Goal: Task Accomplishment & Management: Manage account settings

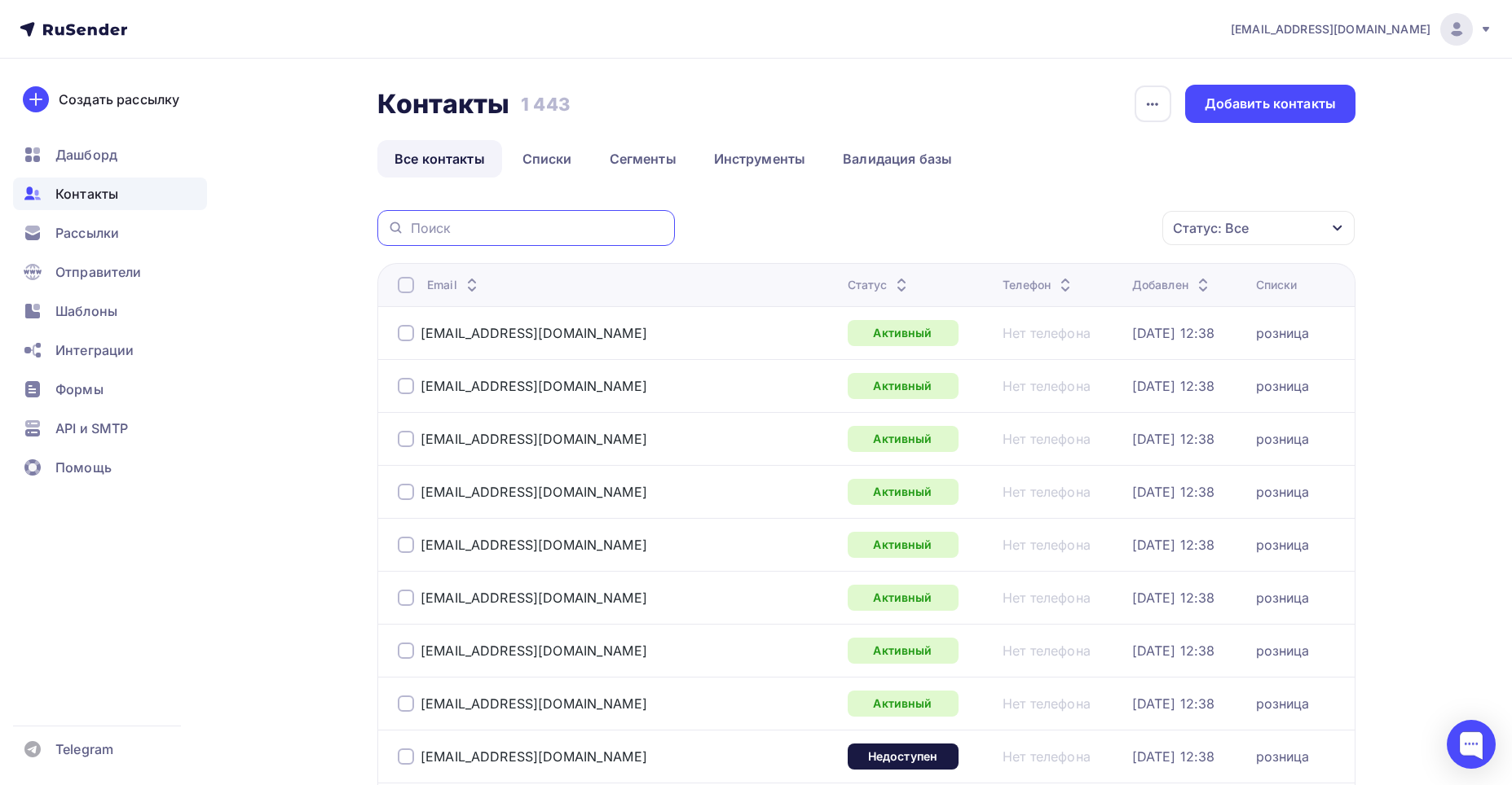
click at [497, 223] on input "text" at bounding box center [538, 228] width 254 height 18
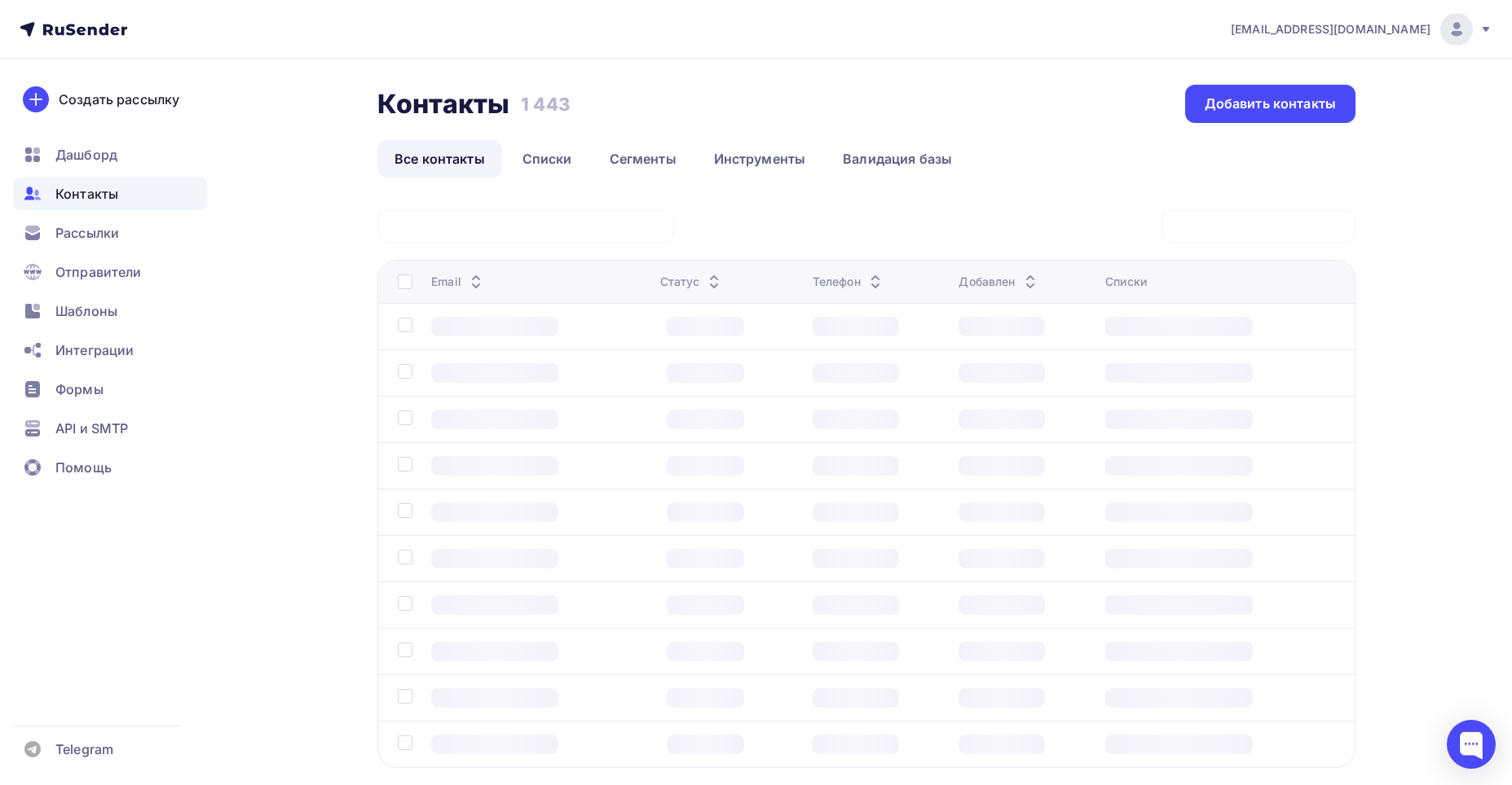
click at [617, 365] on div at bounding box center [522, 373] width 249 height 20
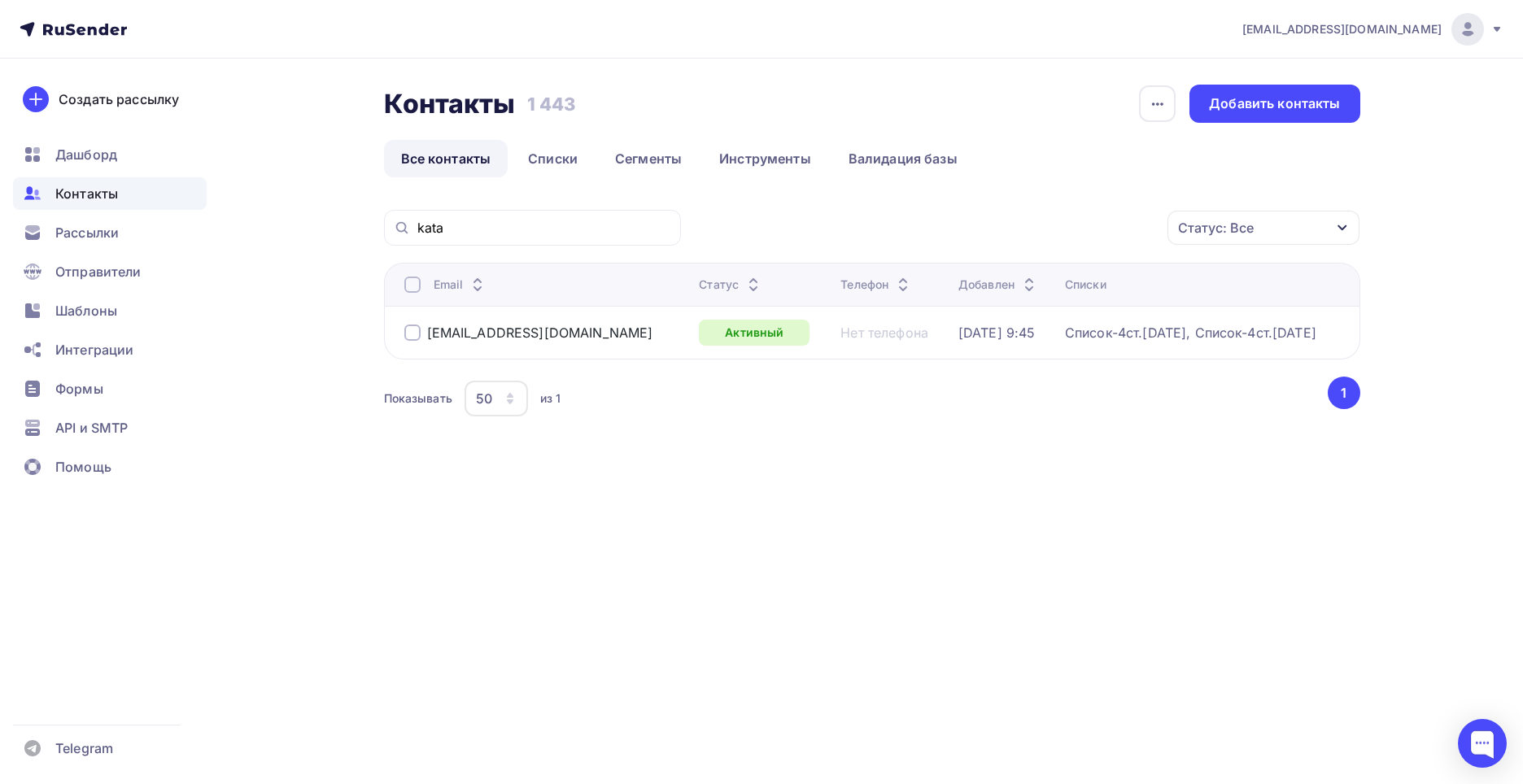
click at [502, 218] on div "kata" at bounding box center [532, 228] width 297 height 36
click at [467, 227] on input "kata" at bounding box center [545, 227] width 254 height 18
type input "kata.87"
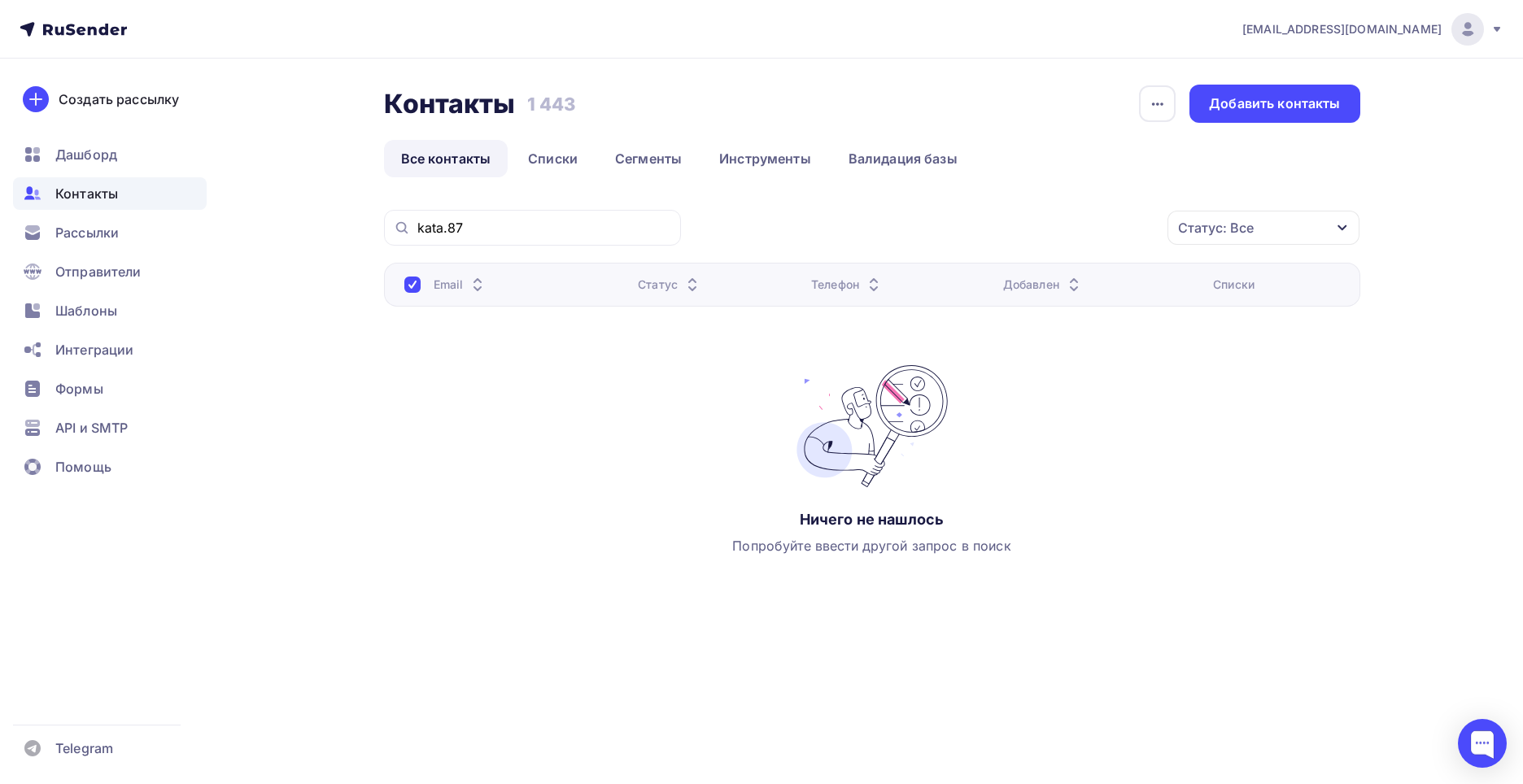
click at [108, 186] on span "Контакты" at bounding box center [86, 193] width 63 height 20
click at [89, 191] on span "Контакты" at bounding box center [86, 193] width 63 height 20
drag, startPoint x: 484, startPoint y: 231, endPoint x: 415, endPoint y: 235, distance: 69.1
click at [415, 235] on div "kata.87" at bounding box center [532, 228] width 297 height 36
drag, startPoint x: 437, startPoint y: 229, endPoint x: 484, endPoint y: 214, distance: 49.3
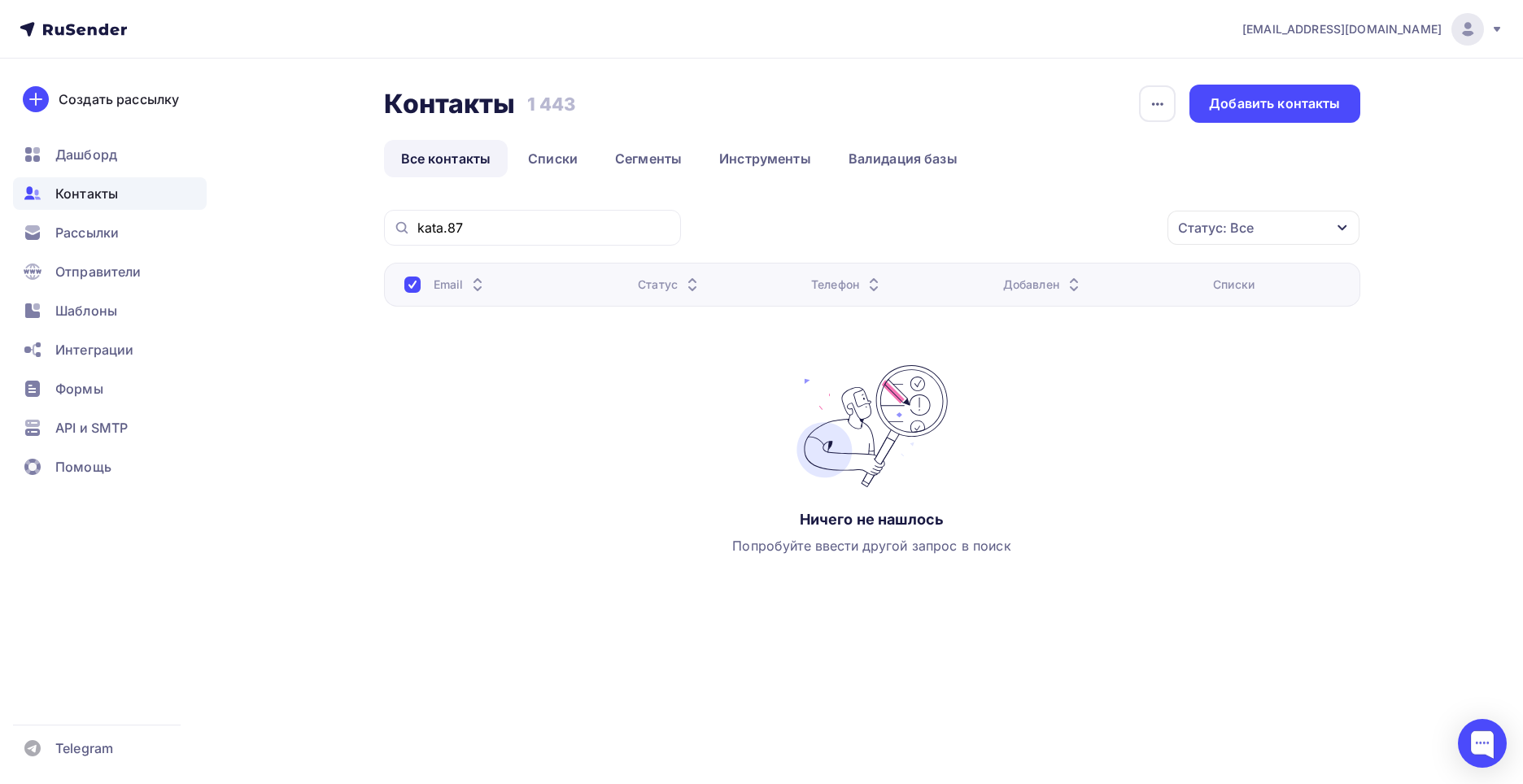
click at [91, 193] on span "Контакты" at bounding box center [86, 193] width 63 height 20
click at [394, 411] on div "Email Статус Телефон Добавлен Списки Ничего не нашлось Попробуйте ввести другой…" at bounding box center [872, 425] width 977 height 326
click at [554, 152] on link "Списки" at bounding box center [552, 159] width 84 height 38
click at [555, 152] on link "Списки" at bounding box center [552, 159] width 84 height 38
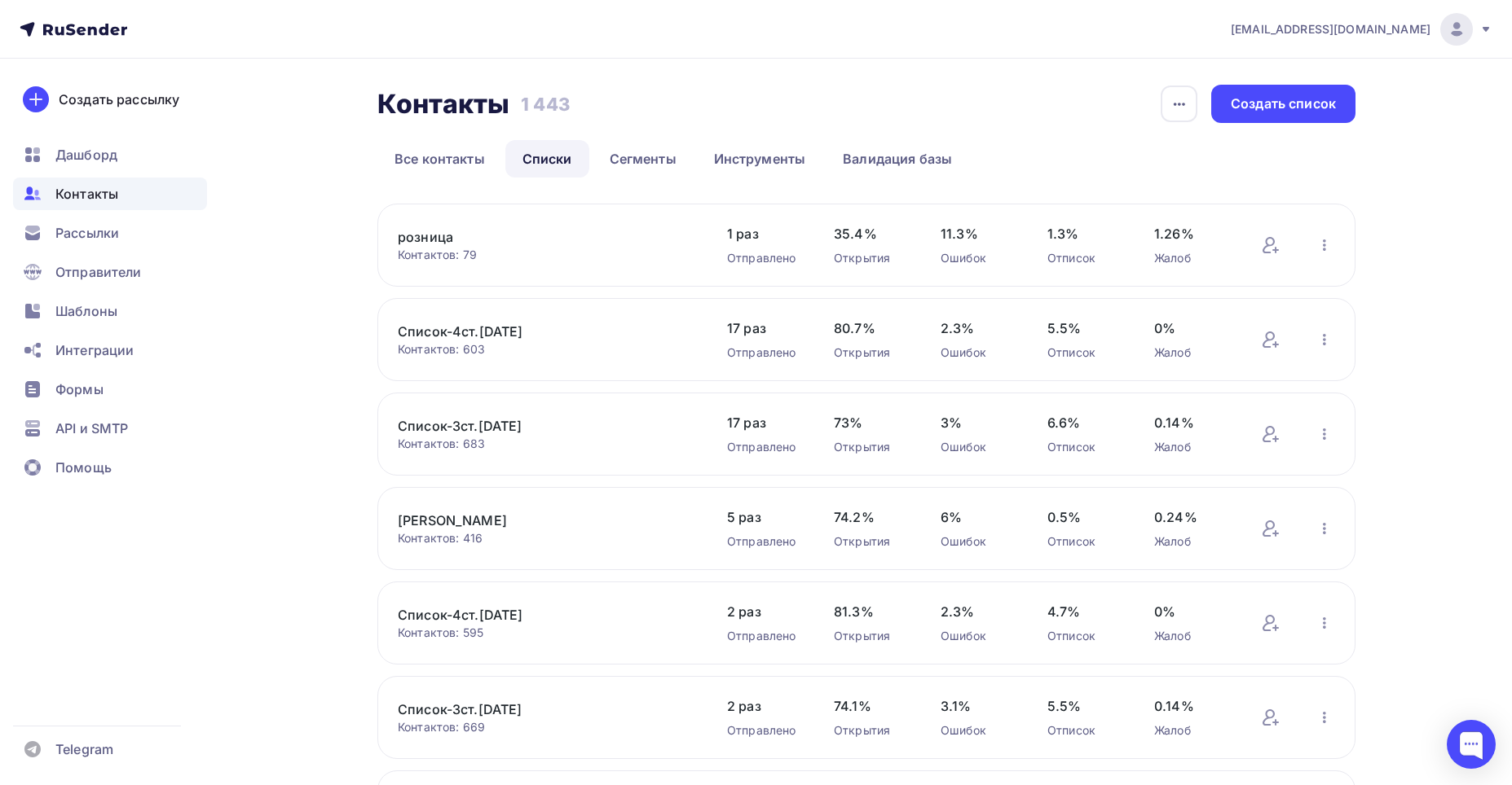
click at [433, 335] on link "Список-4ст.[DATE]" at bounding box center [536, 331] width 277 height 20
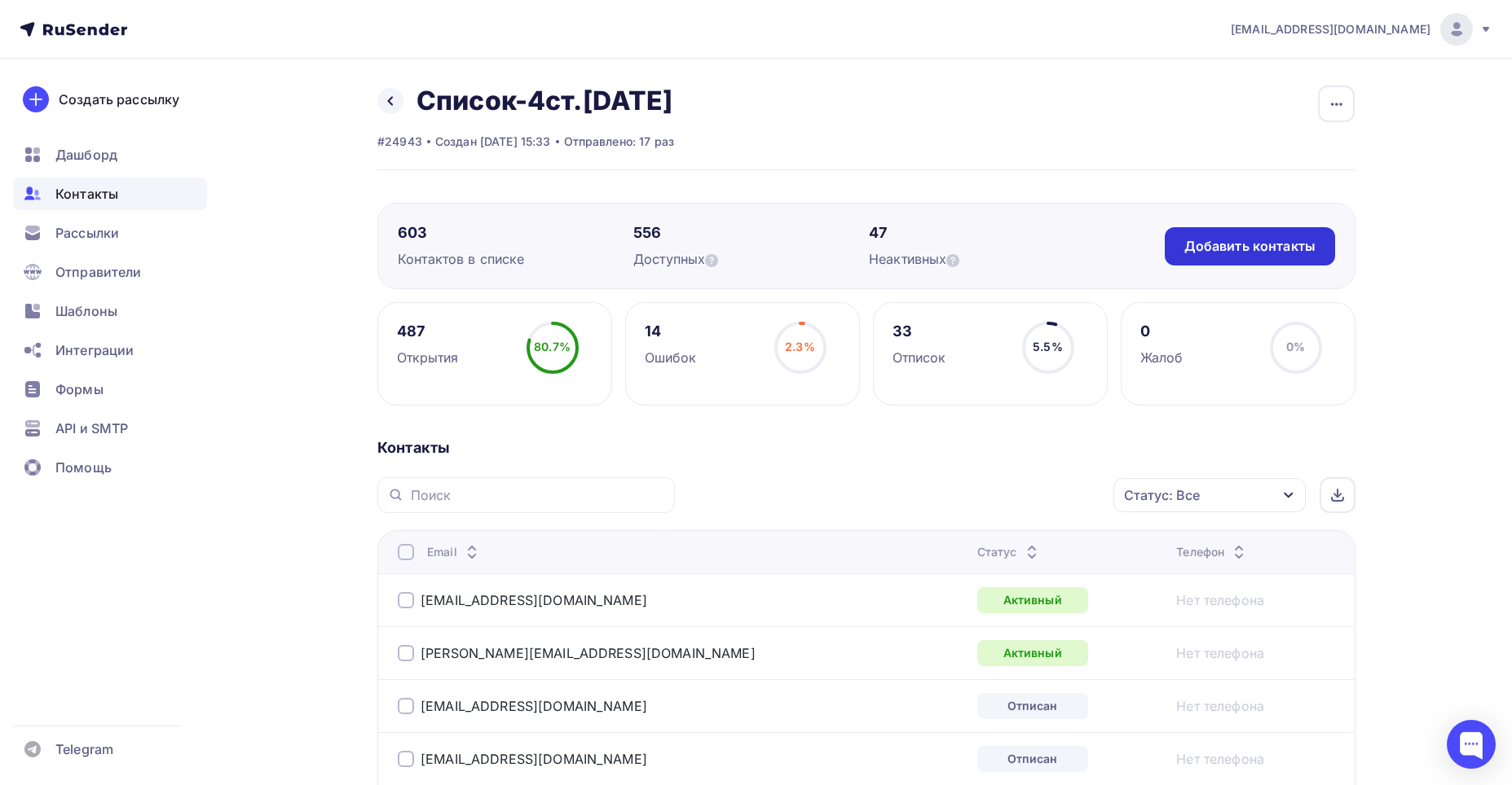
click at [1231, 242] on div "Добавить контакты" at bounding box center [1250, 246] width 132 height 19
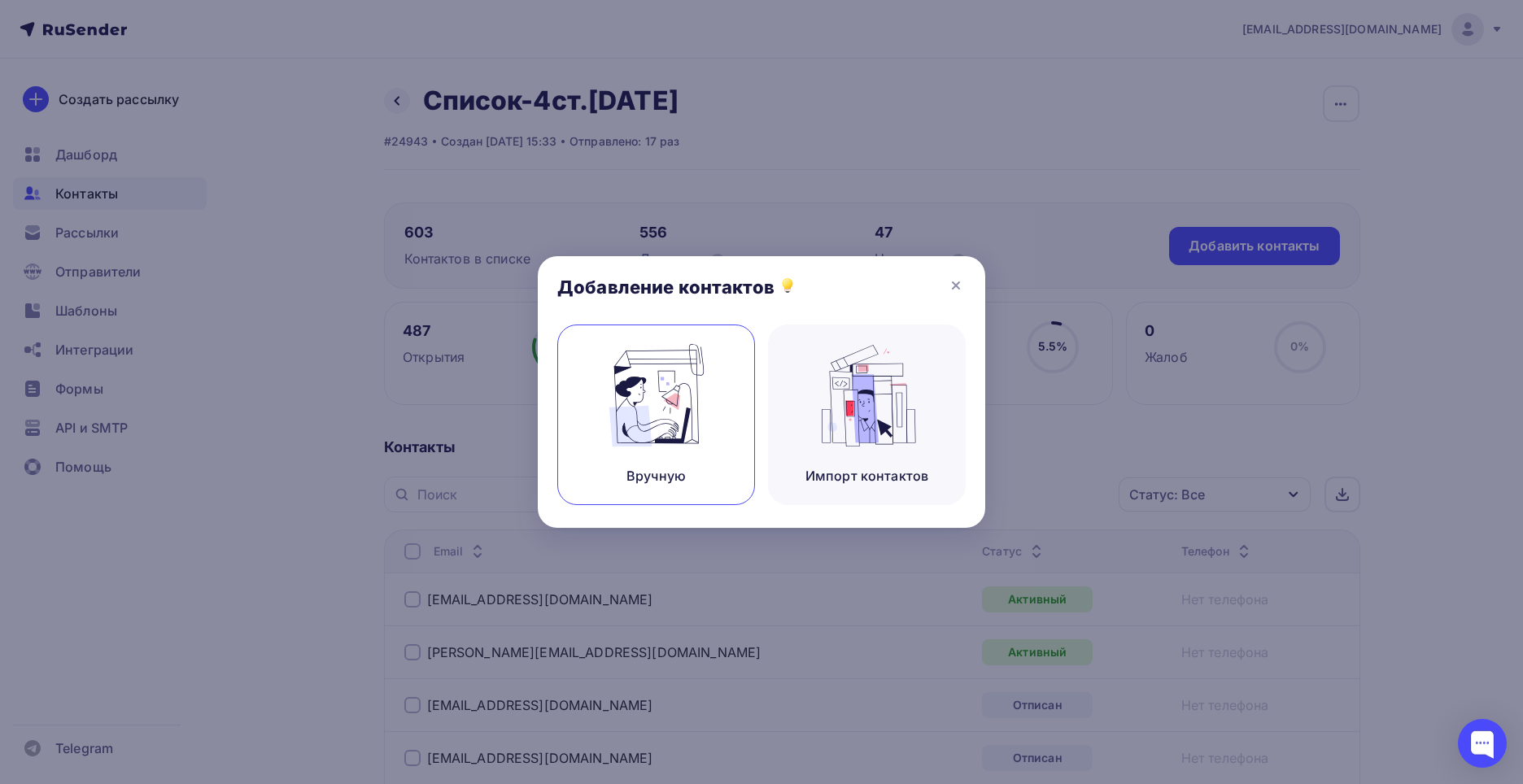
click at [671, 421] on img at bounding box center [656, 395] width 109 height 102
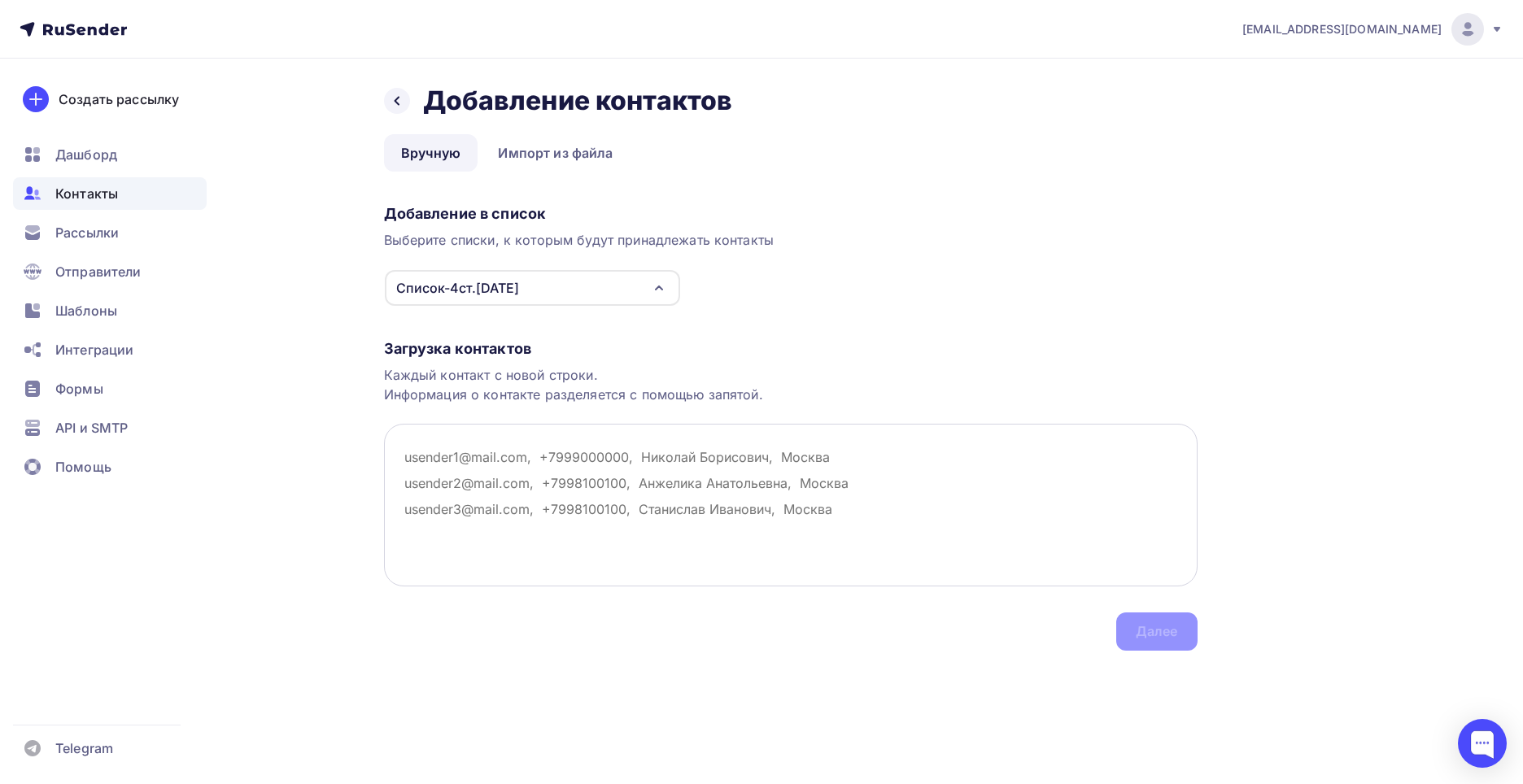
click at [415, 449] on textarea at bounding box center [791, 505] width 814 height 162
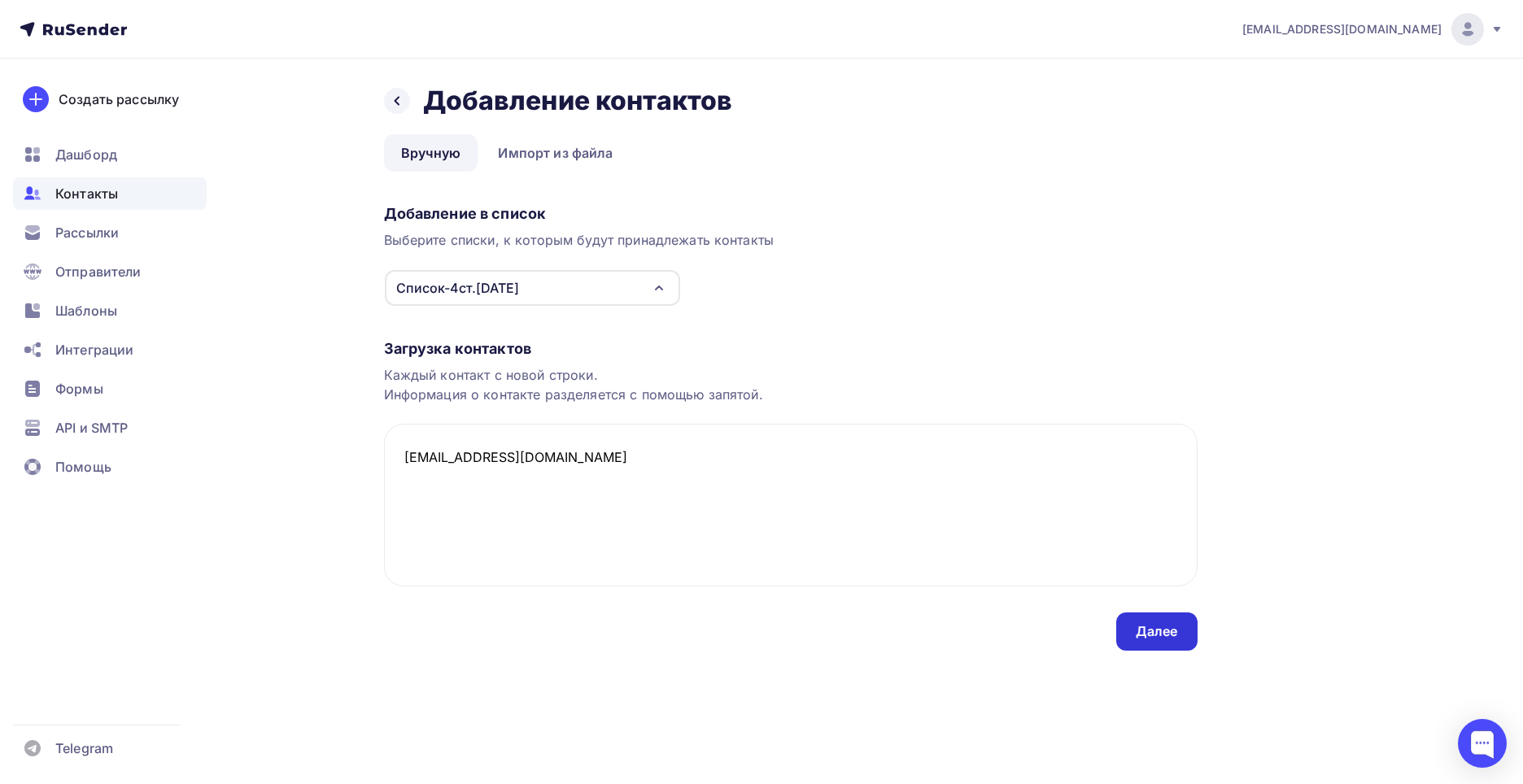
type textarea "[EMAIL_ADDRESS][DOMAIN_NAME]"
click at [1161, 638] on div "Далее" at bounding box center [1157, 632] width 42 height 19
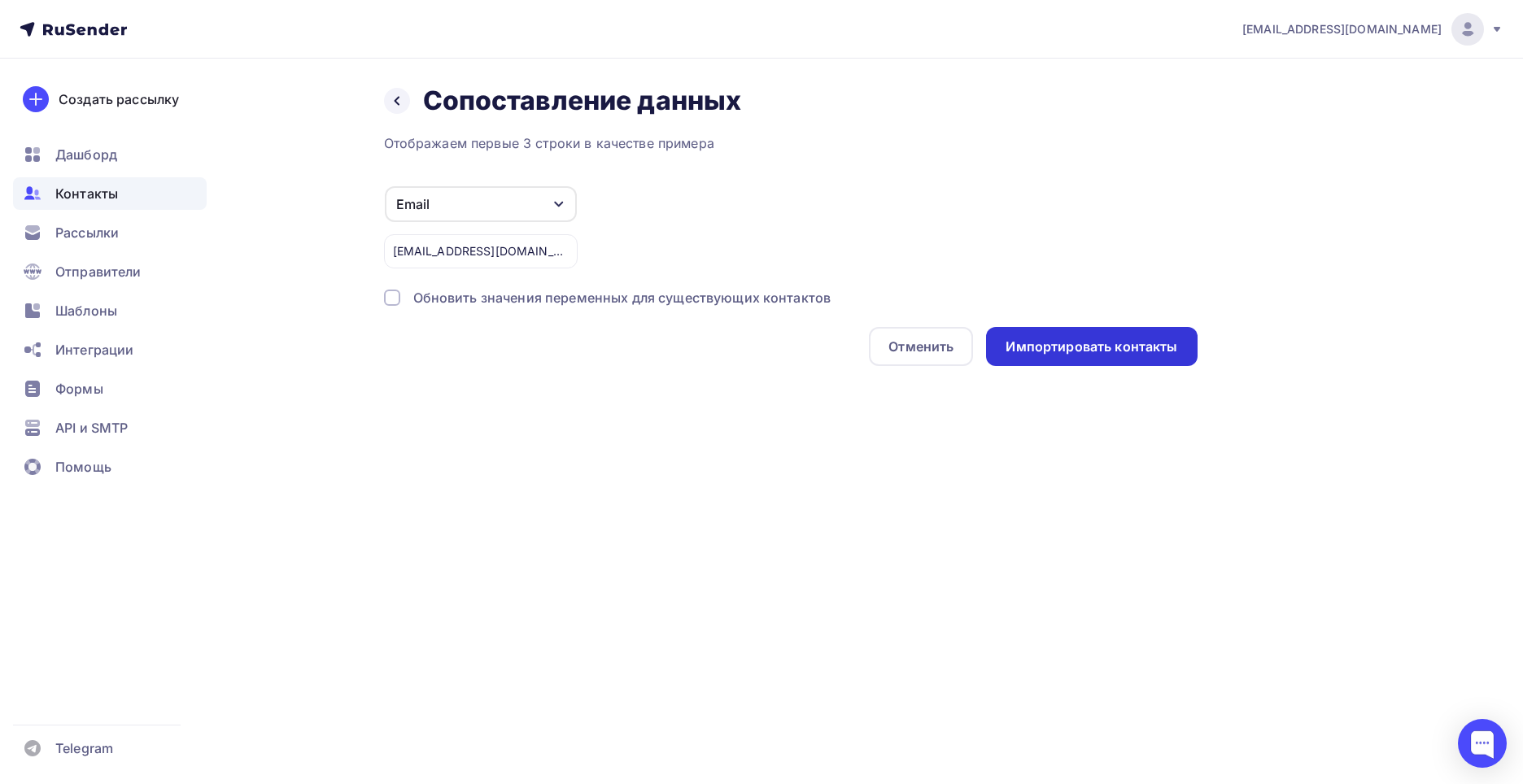
click at [1085, 352] on div "Импортировать контакты" at bounding box center [1091, 347] width 172 height 19
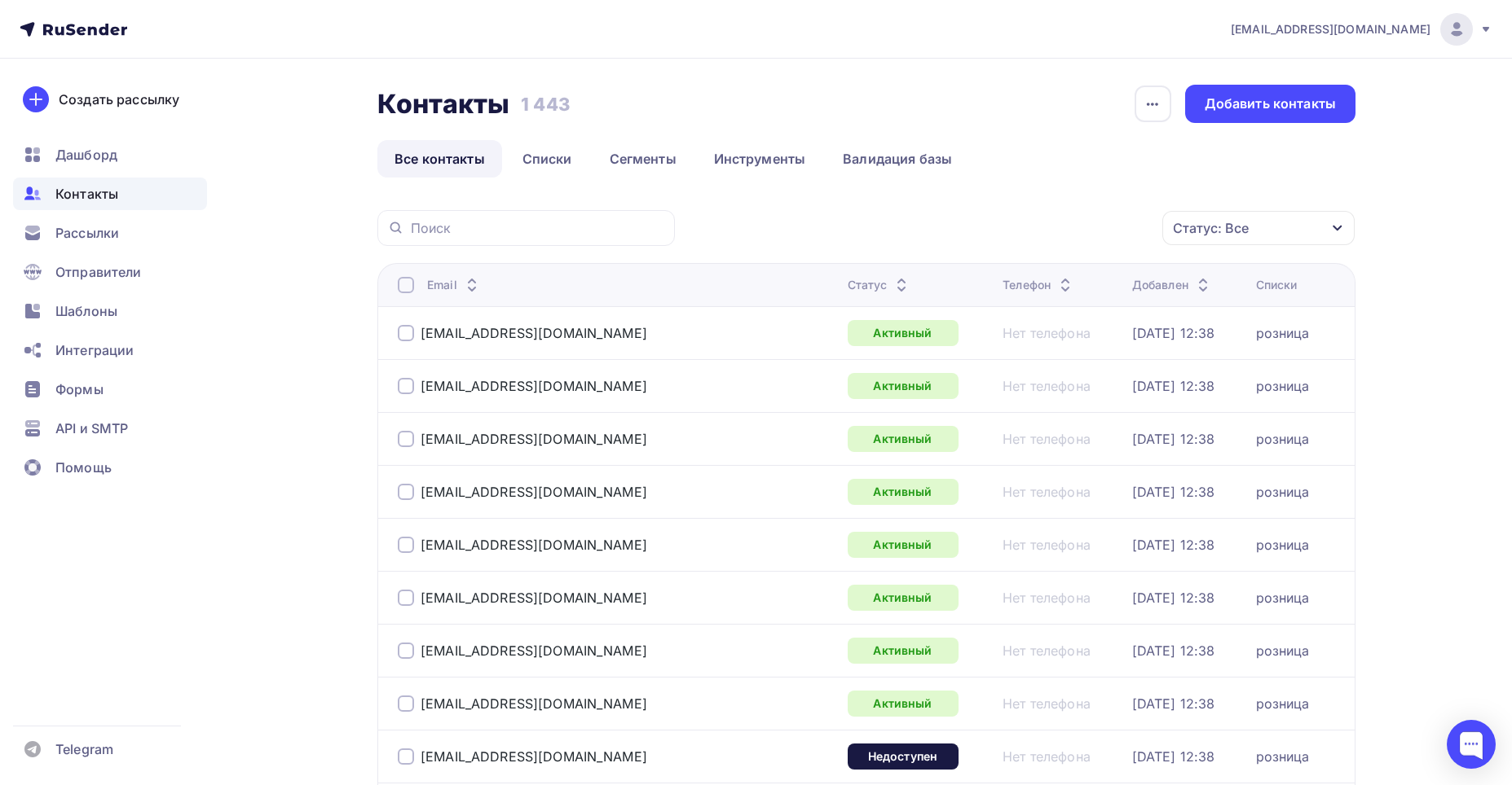
click at [106, 189] on span "Контакты" at bounding box center [87, 194] width 63 height 20
